Goal: Browse casually

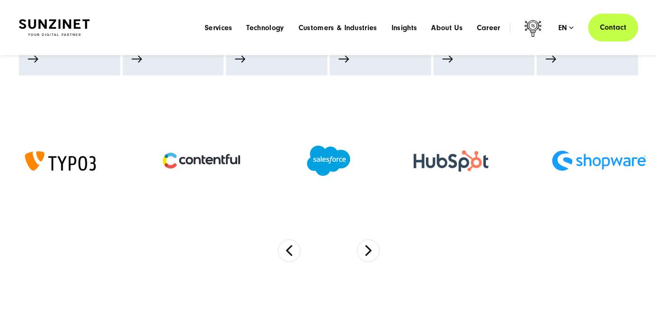
scroll to position [575, 0]
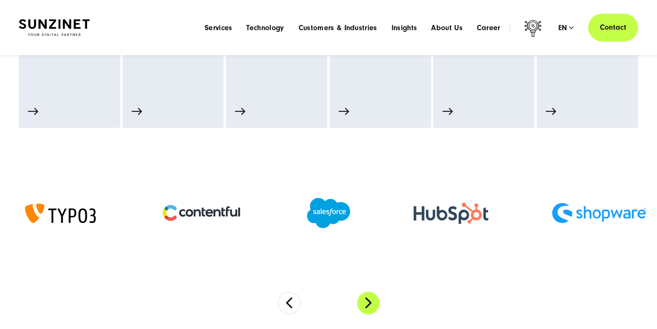
click at [371, 301] on button "Next" at bounding box center [368, 303] width 23 height 23
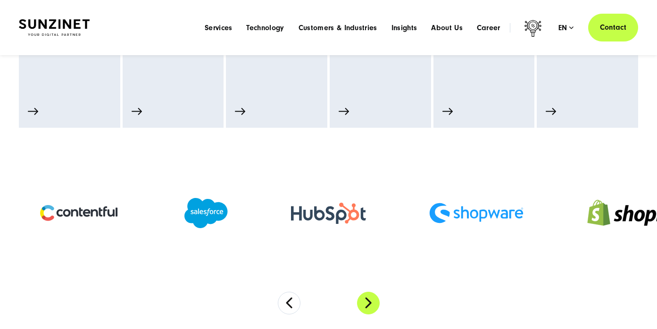
click at [371, 301] on button "Next" at bounding box center [368, 303] width 23 height 23
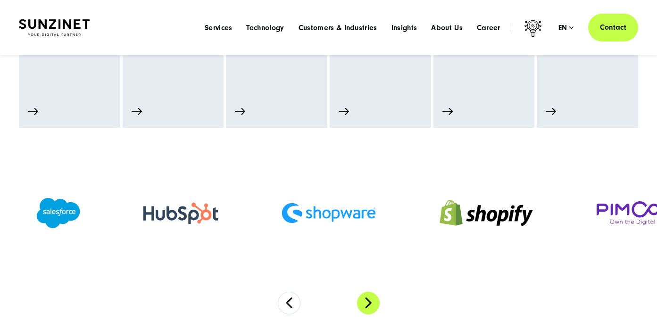
click at [371, 301] on button "Next" at bounding box center [368, 303] width 23 height 23
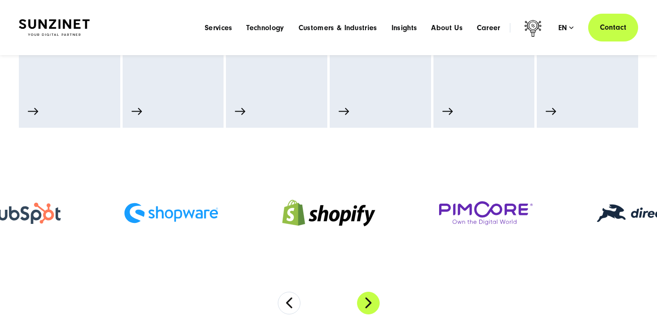
click at [371, 301] on button "Next" at bounding box center [368, 303] width 23 height 23
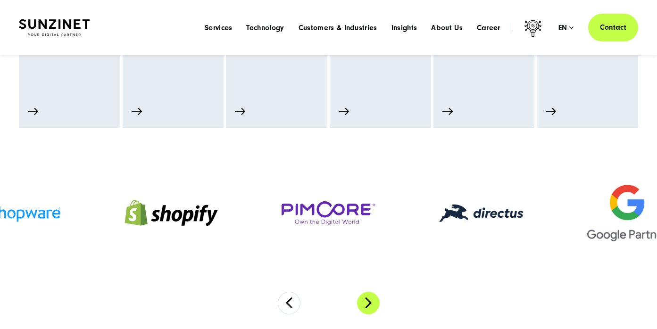
click at [371, 301] on button "Next" at bounding box center [368, 303] width 23 height 23
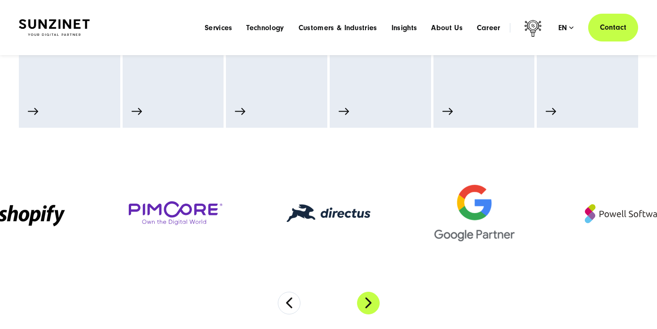
click at [371, 301] on button "Next" at bounding box center [368, 303] width 23 height 23
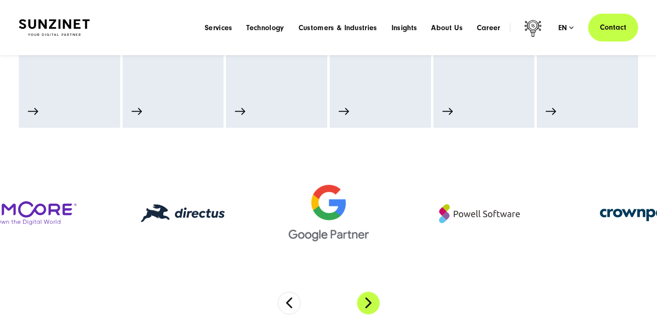
click at [371, 301] on button "Next" at bounding box center [368, 303] width 23 height 23
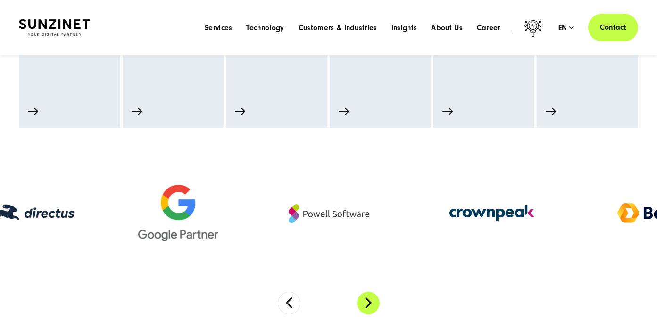
click at [371, 301] on button "Next" at bounding box center [368, 303] width 23 height 23
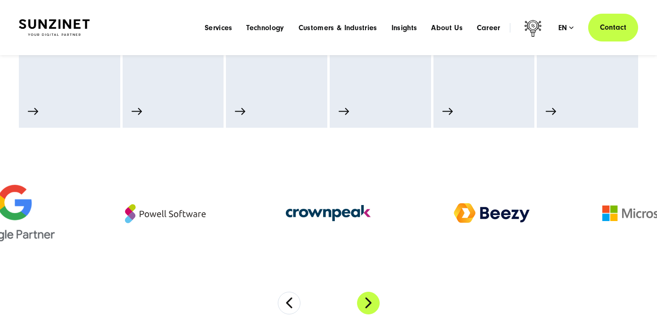
click at [371, 301] on button "Next" at bounding box center [368, 303] width 23 height 23
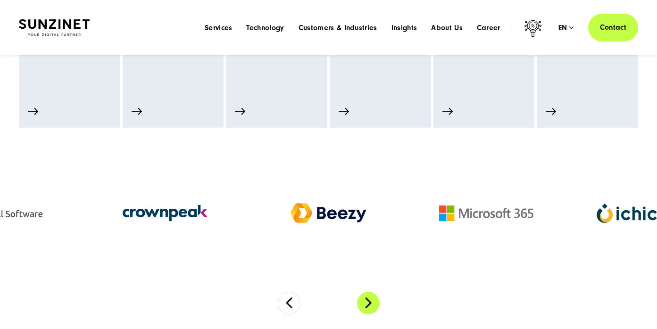
click at [371, 301] on button "Next" at bounding box center [368, 303] width 23 height 23
